Goal: Register for event/course

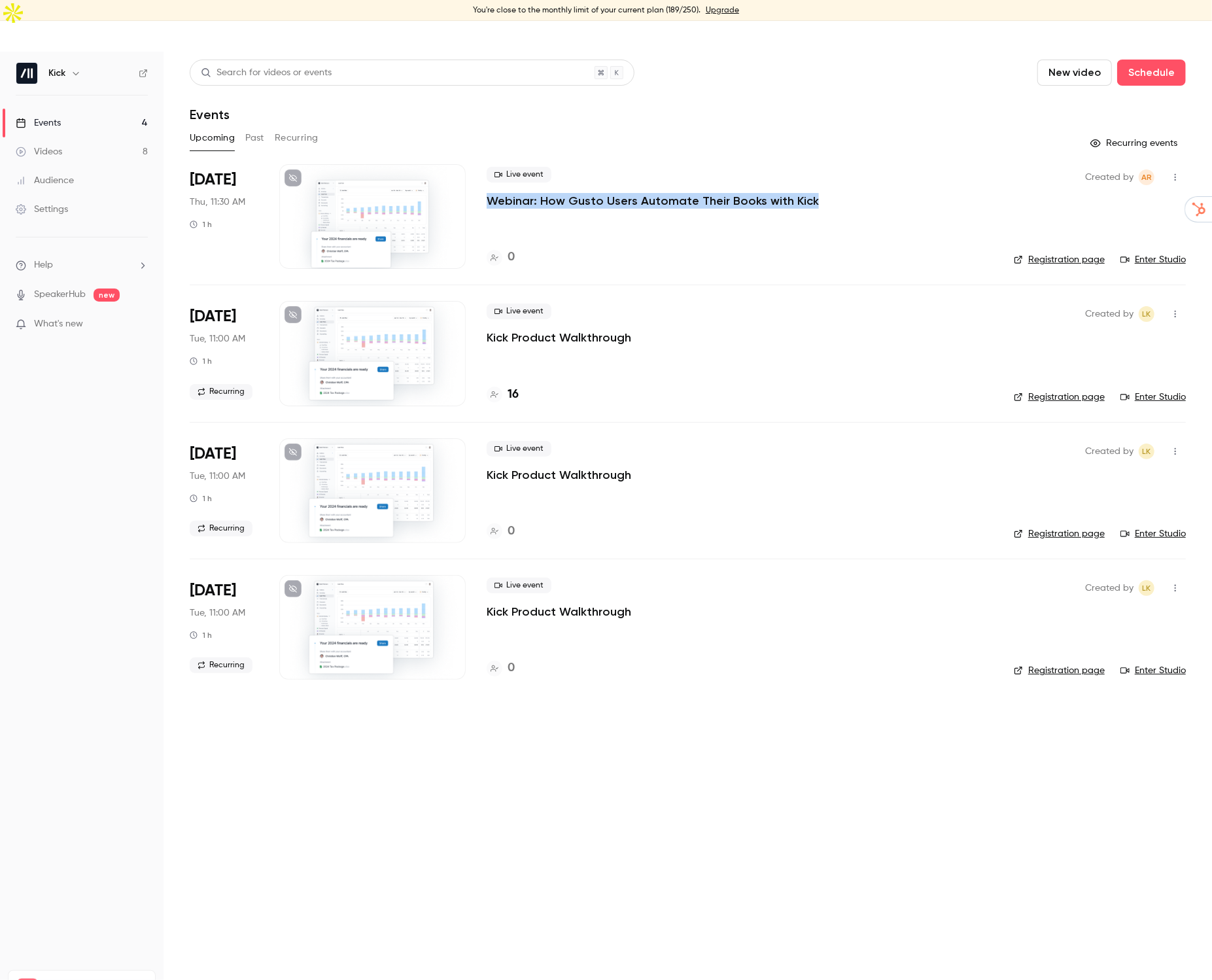
drag, startPoint x: 834, startPoint y: 178, endPoint x: 487, endPoint y: 169, distance: 347.1
click at [487, 169] on div "Live event Webinar: How Gusto Users Automate Their Books with Kick 0" at bounding box center [739, 216] width 506 height 104
click at [583, 193] on p "Webinar: How Gusto Users Automate Their Books with Kick" at bounding box center [652, 200] width 332 height 16
